Goal: Navigation & Orientation: Find specific page/section

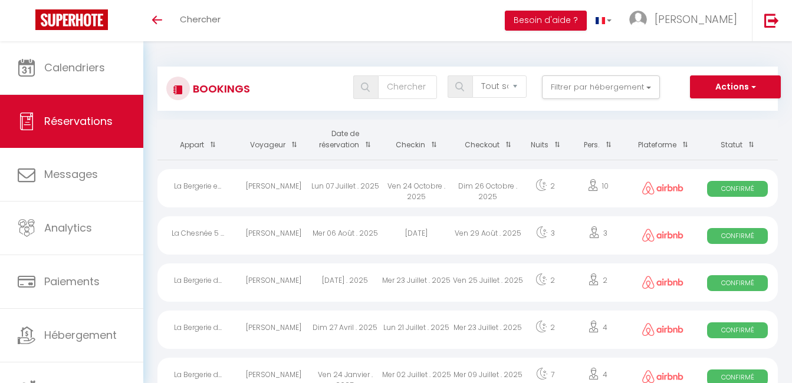
select select "not_cancelled"
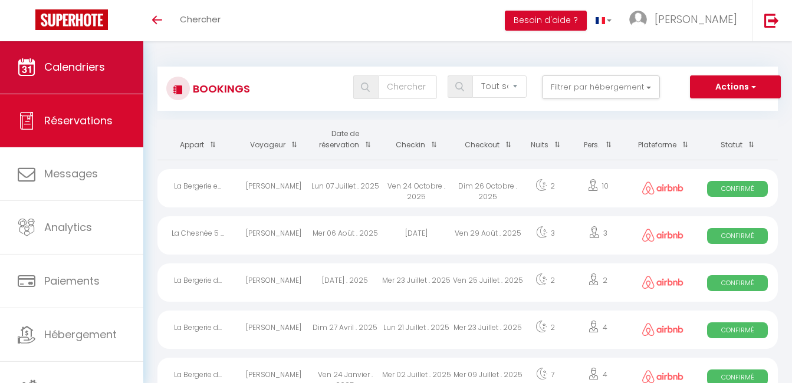
click at [90, 64] on span "Calendriers" at bounding box center [74, 67] width 61 height 15
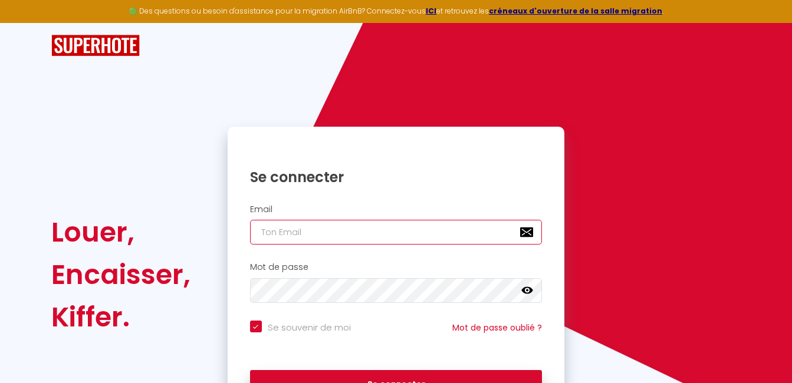
type input "[EMAIL_ADDRESS][DOMAIN_NAME]"
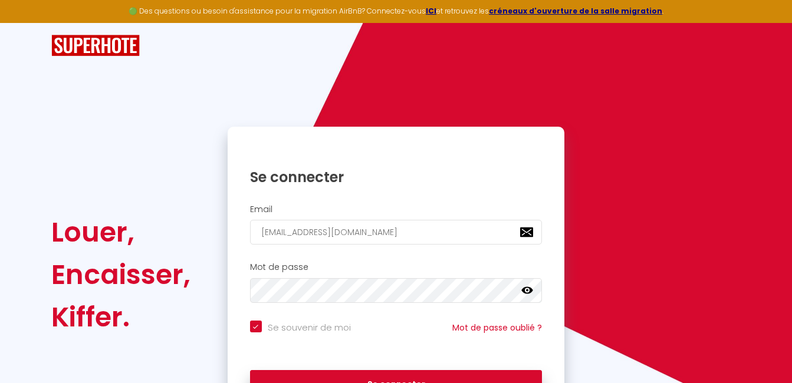
click at [528, 288] on icon at bounding box center [527, 291] width 12 height 12
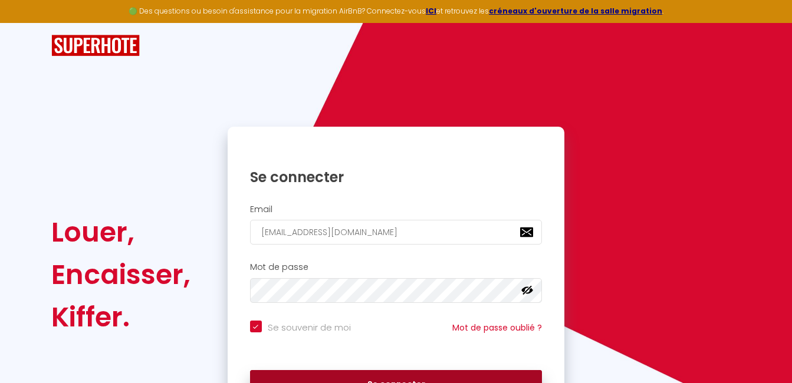
click at [414, 378] on button "Se connecter" at bounding box center [396, 384] width 292 height 29
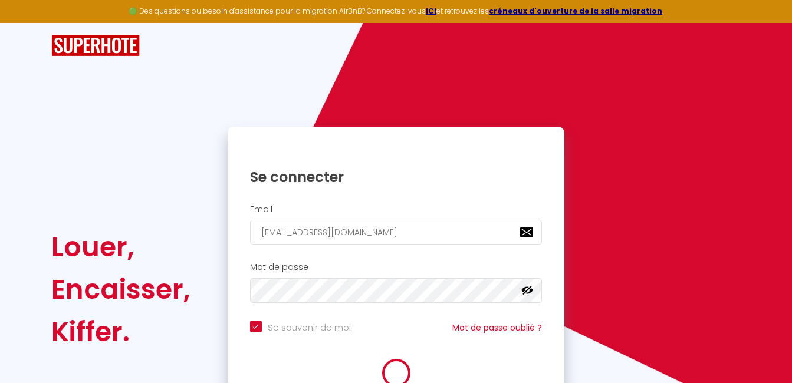
checkbox input "true"
